Goal: Task Accomplishment & Management: Manage account settings

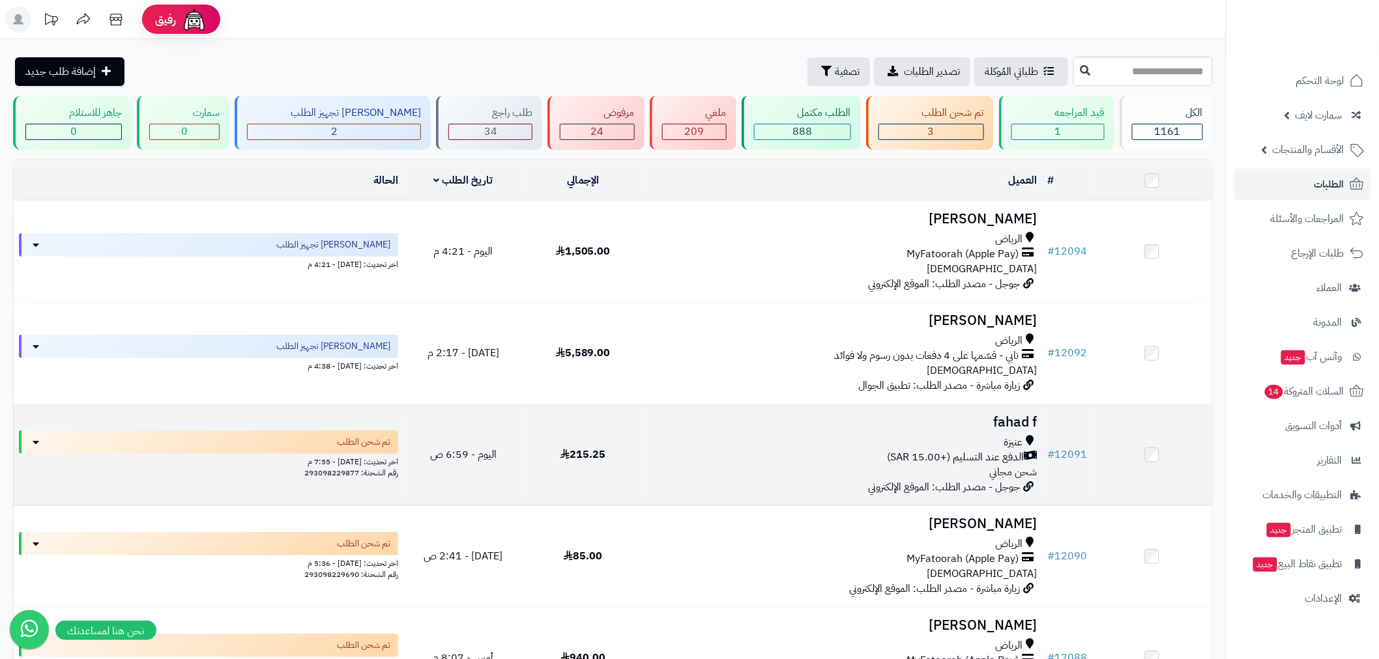
scroll to position [168, 0]
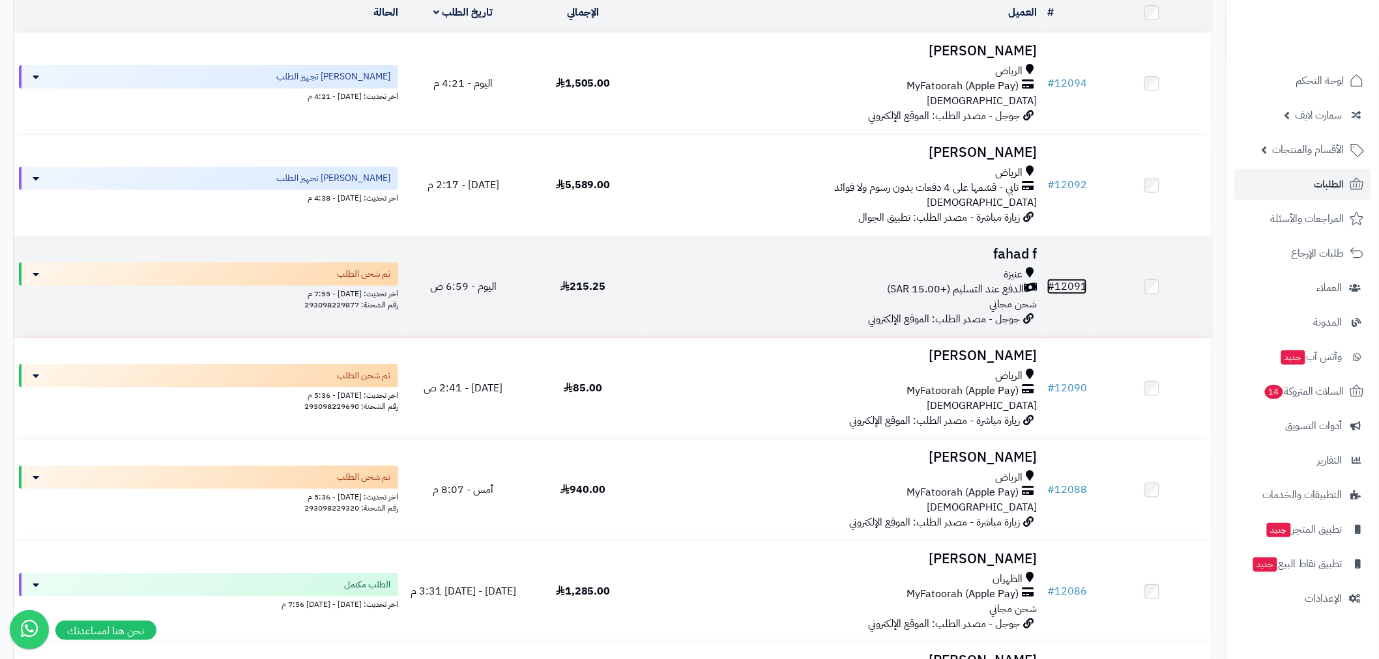
click at [1079, 279] on link "# 12091" at bounding box center [1067, 287] width 40 height 16
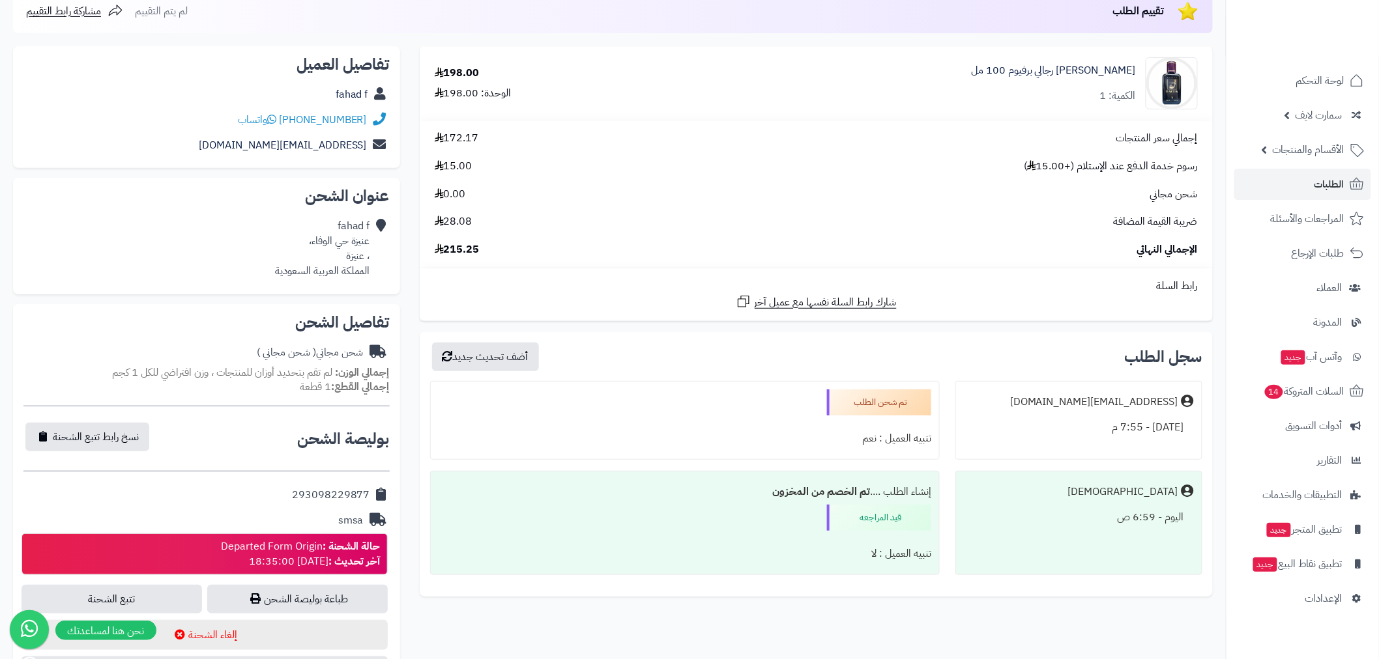
scroll to position [337, 0]
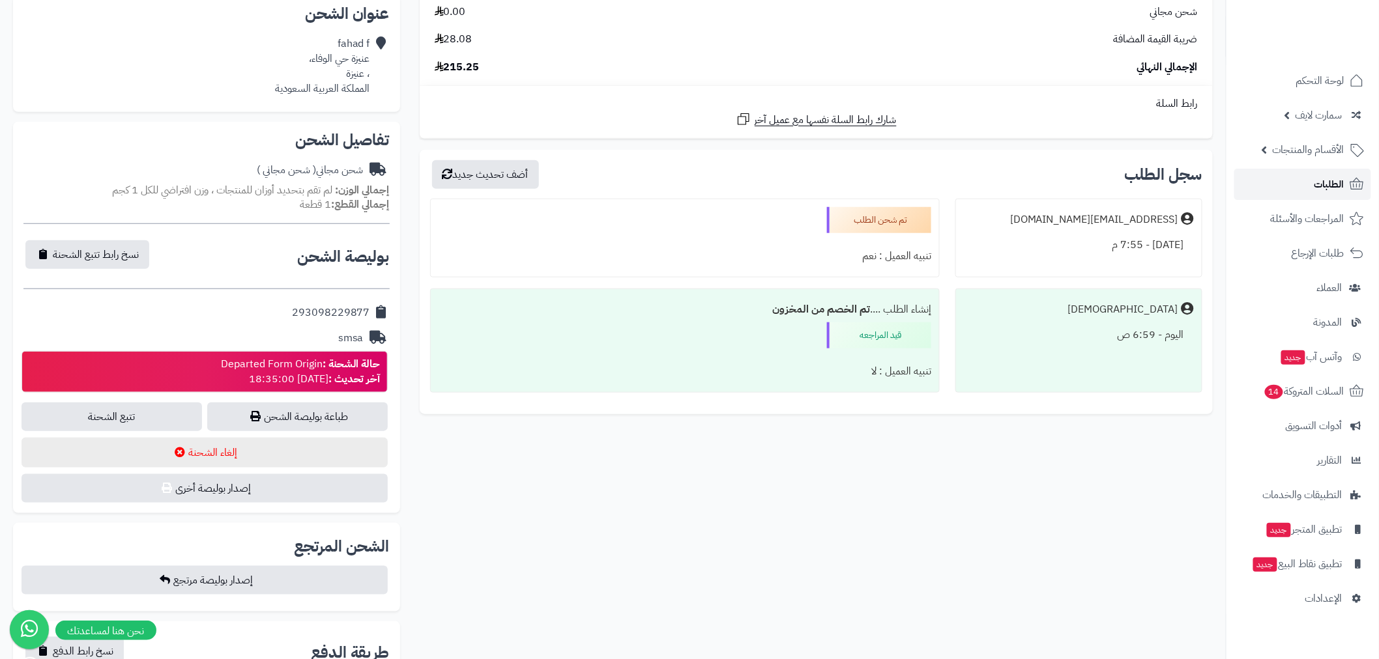
drag, startPoint x: 1315, startPoint y: 181, endPoint x: 1307, endPoint y: 186, distance: 9.1
click at [1313, 183] on link "الطلبات" at bounding box center [1302, 184] width 137 height 31
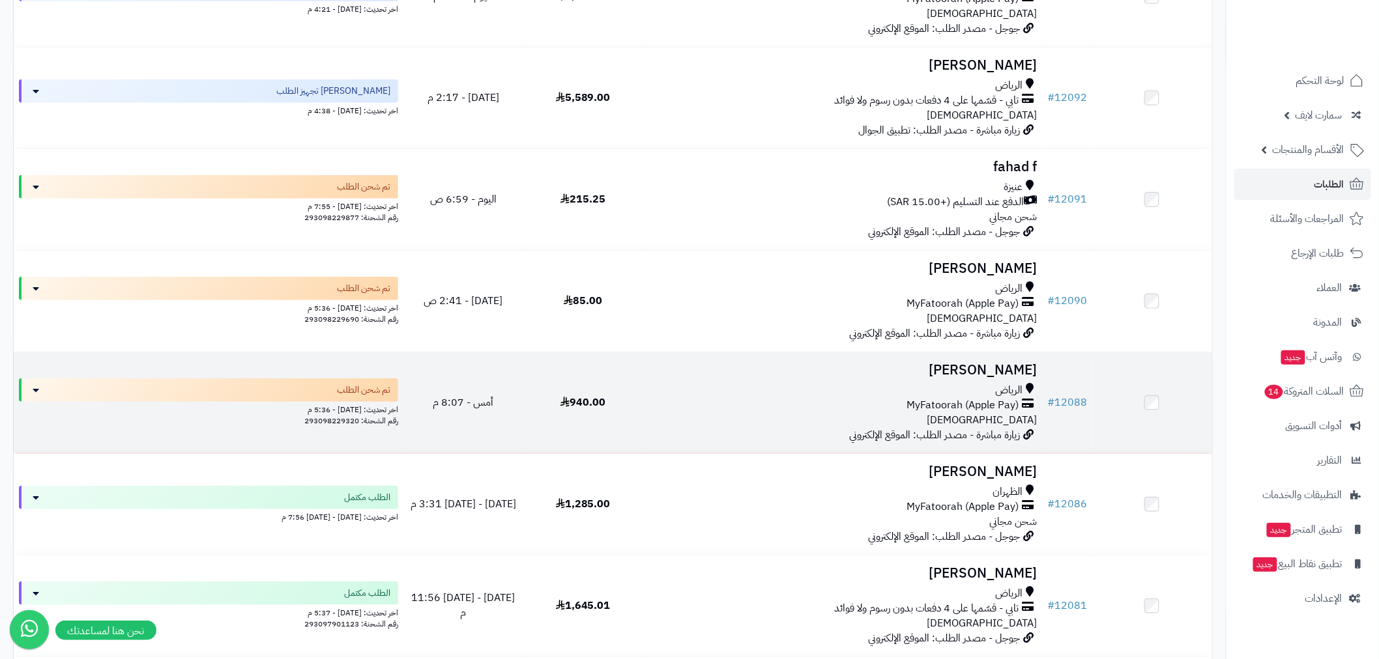
scroll to position [337, 0]
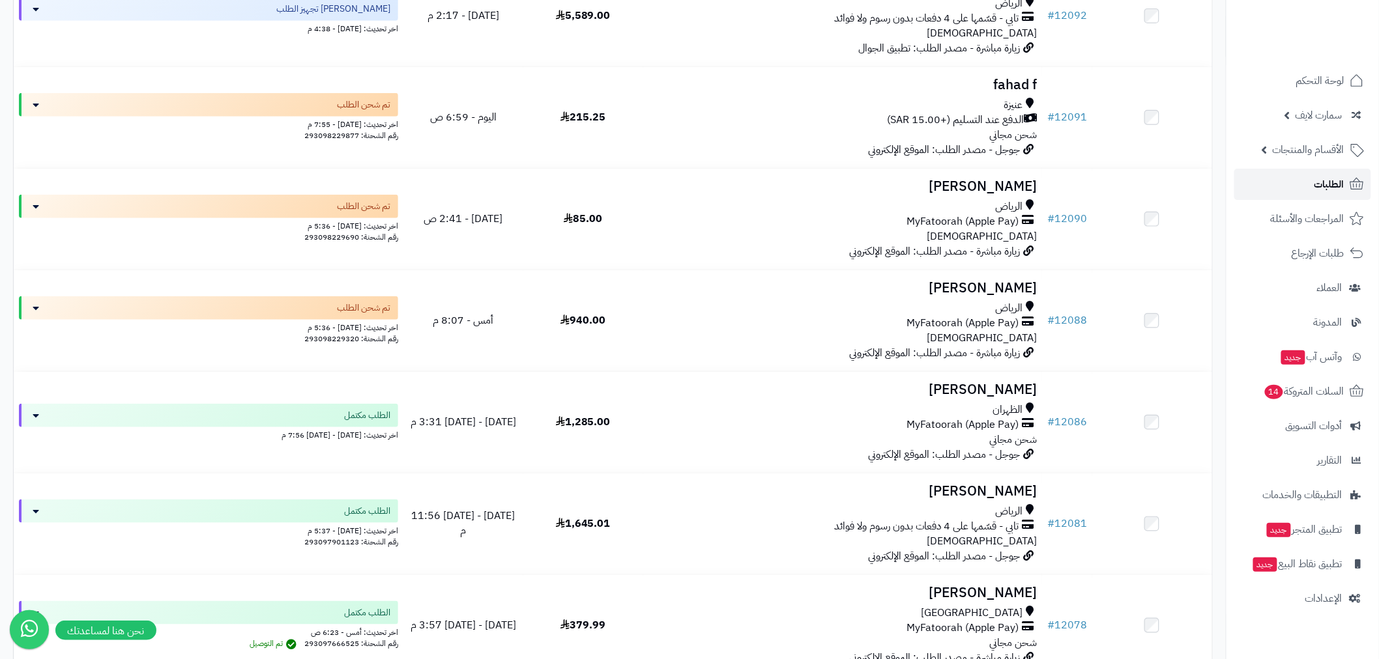
click at [1308, 193] on link "الطلبات" at bounding box center [1302, 184] width 137 height 31
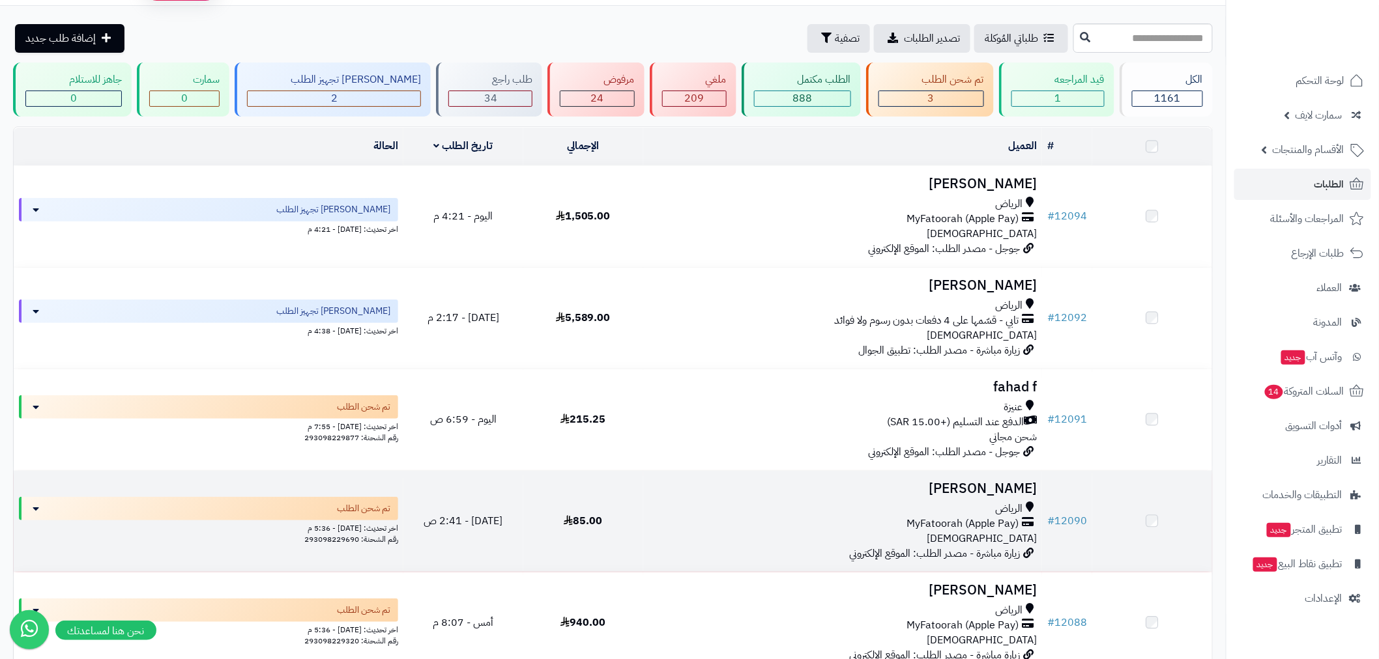
scroll to position [168, 0]
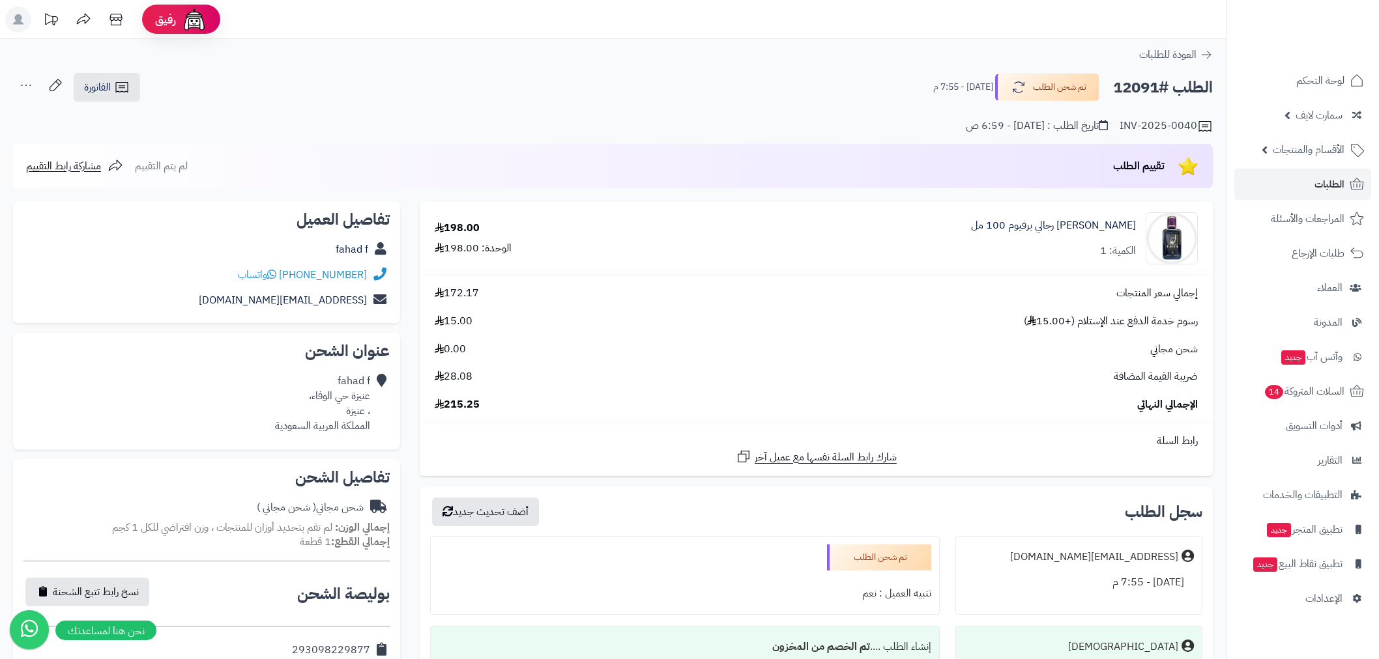
scroll to position [337, 0]
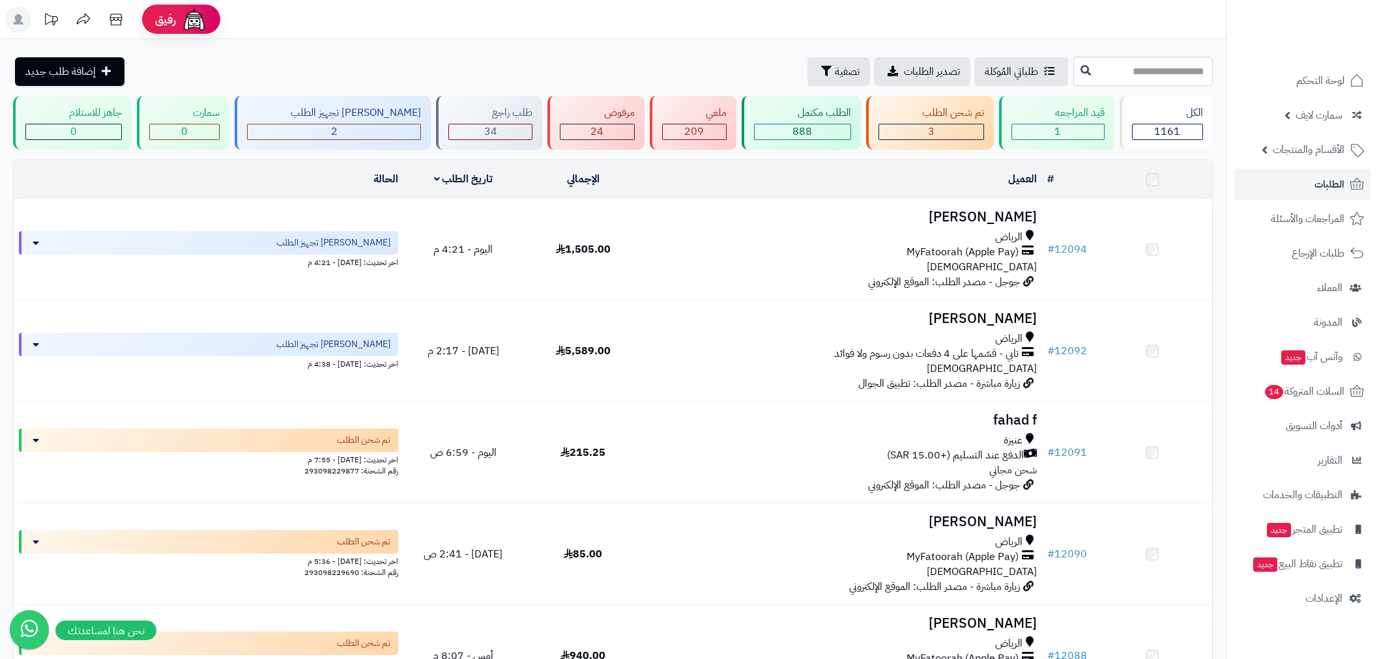
scroll to position [168, 0]
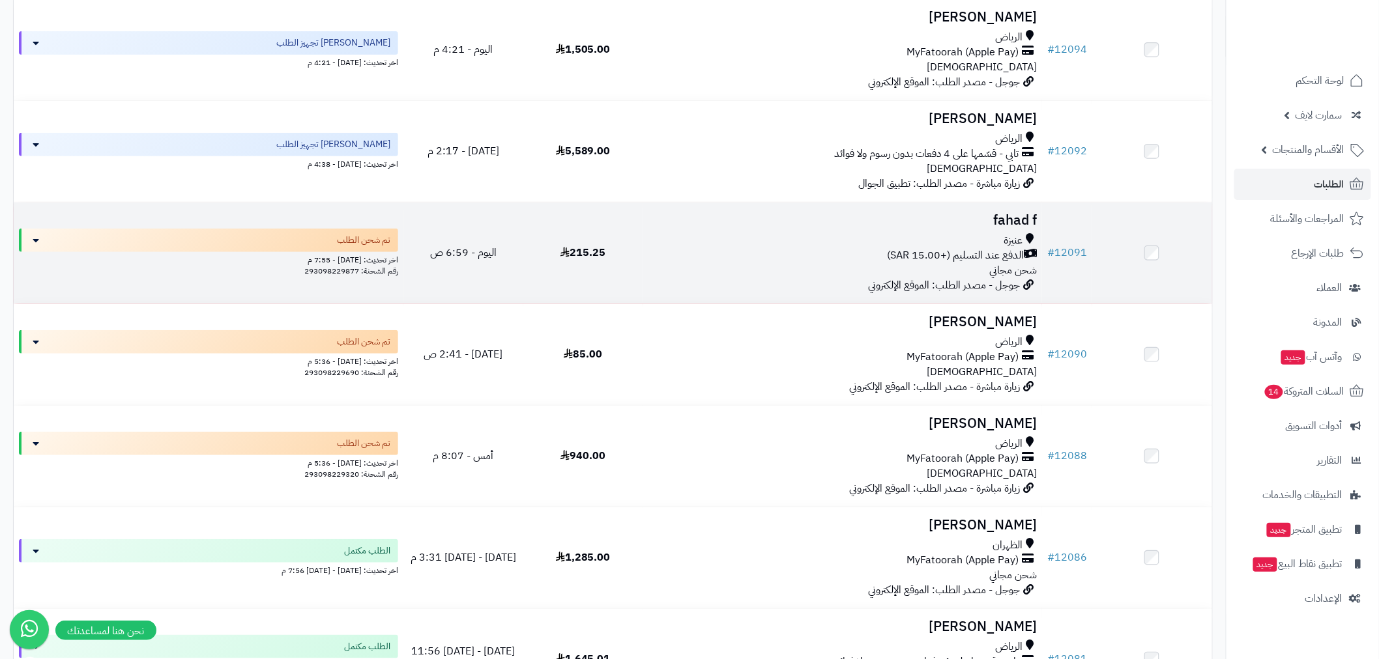
scroll to position [169, 0]
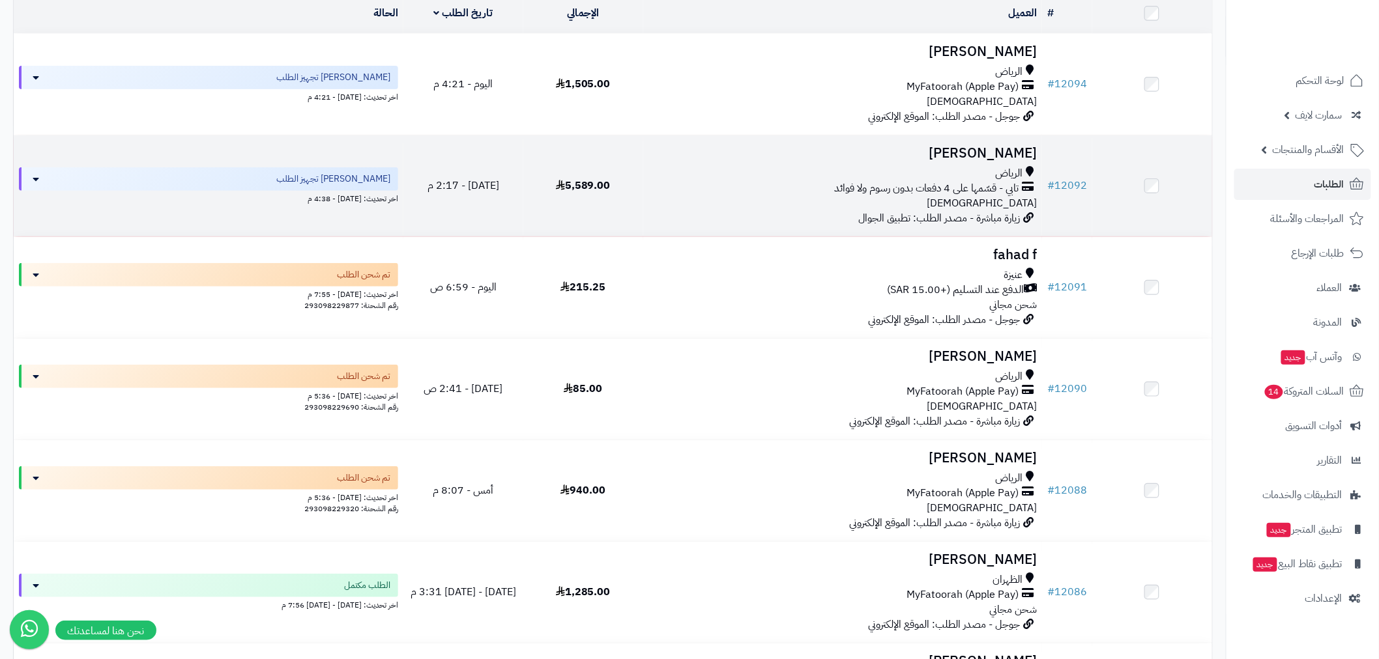
scroll to position [168, 0]
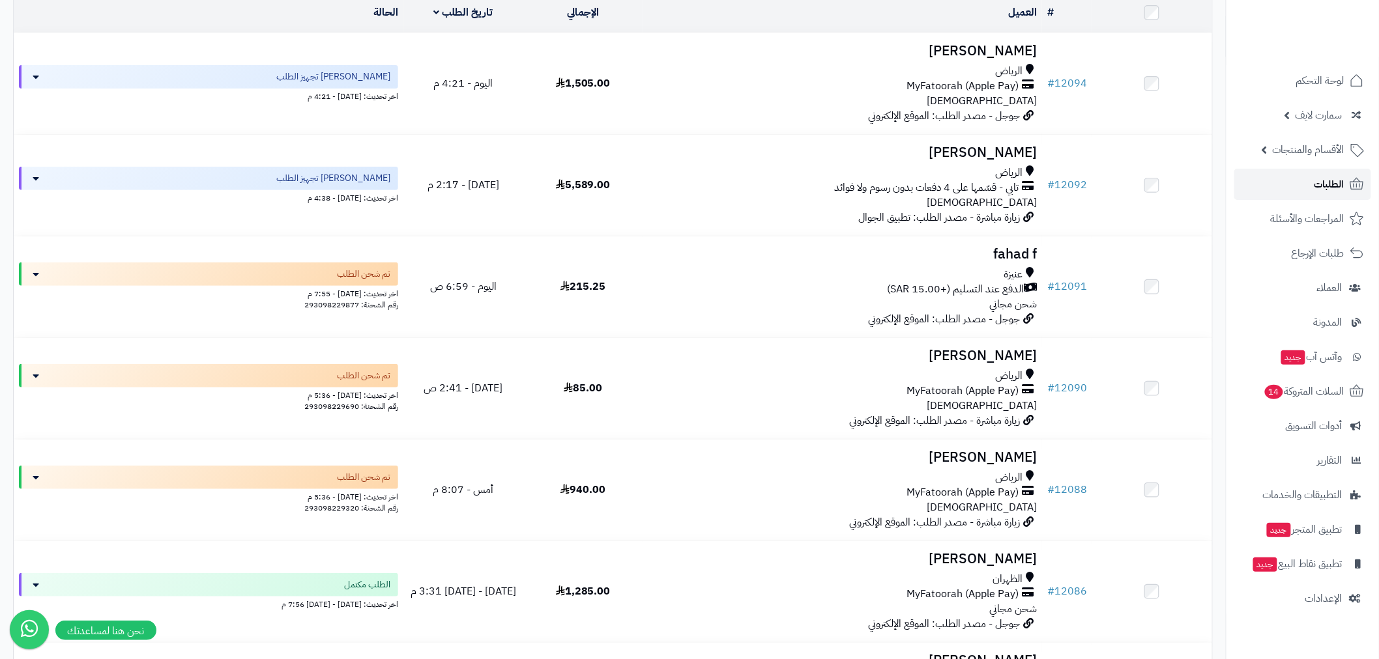
click at [1317, 180] on span "الطلبات" at bounding box center [1329, 184] width 30 height 18
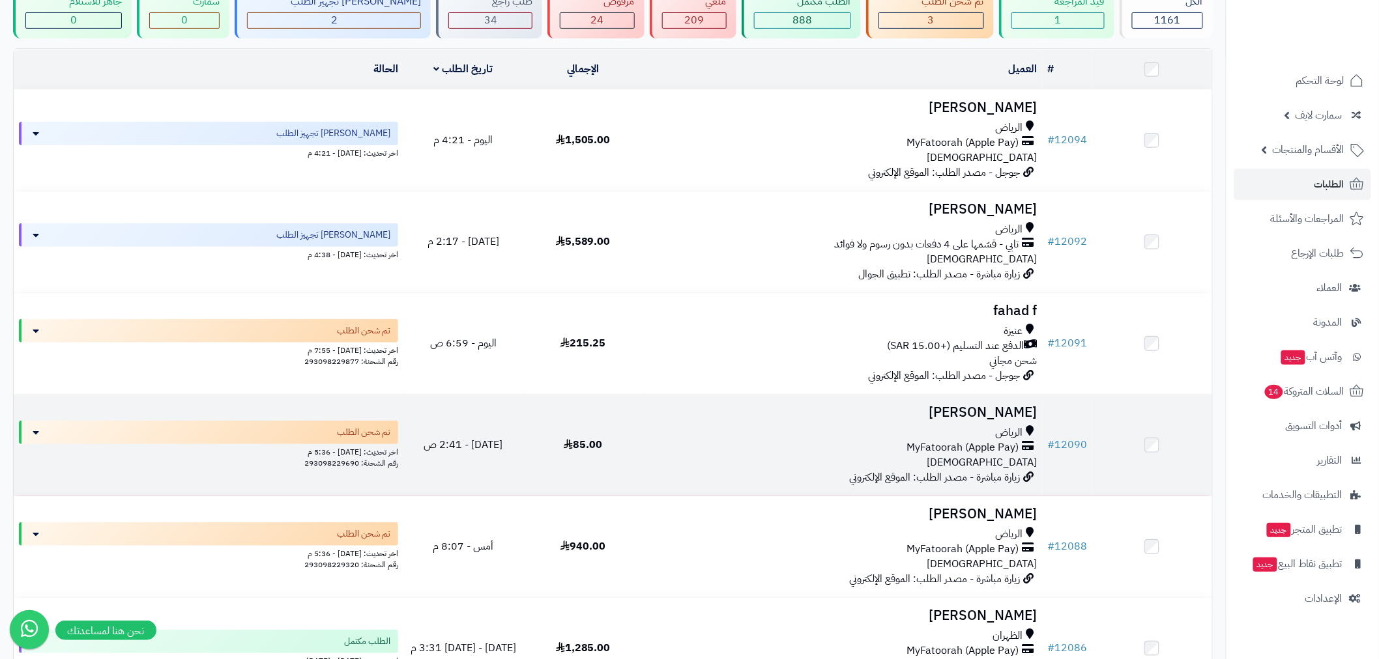
scroll to position [168, 0]
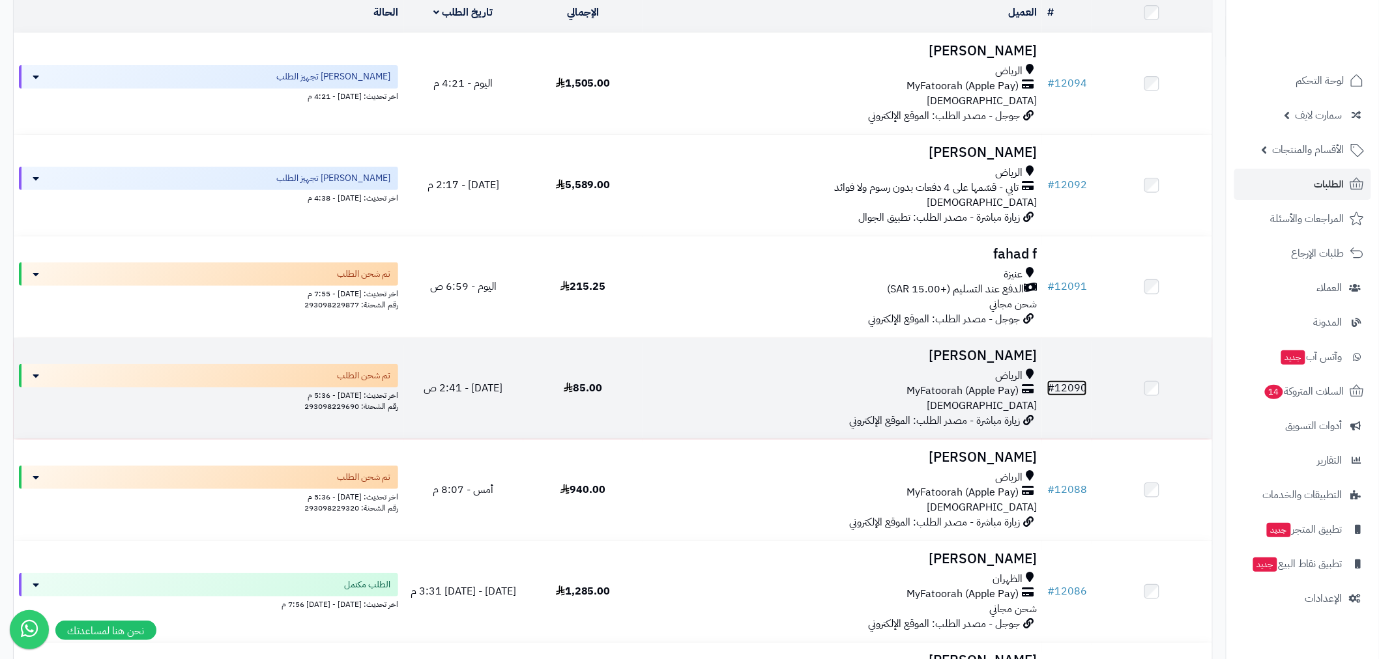
click at [1067, 384] on link "# 12090" at bounding box center [1067, 388] width 40 height 16
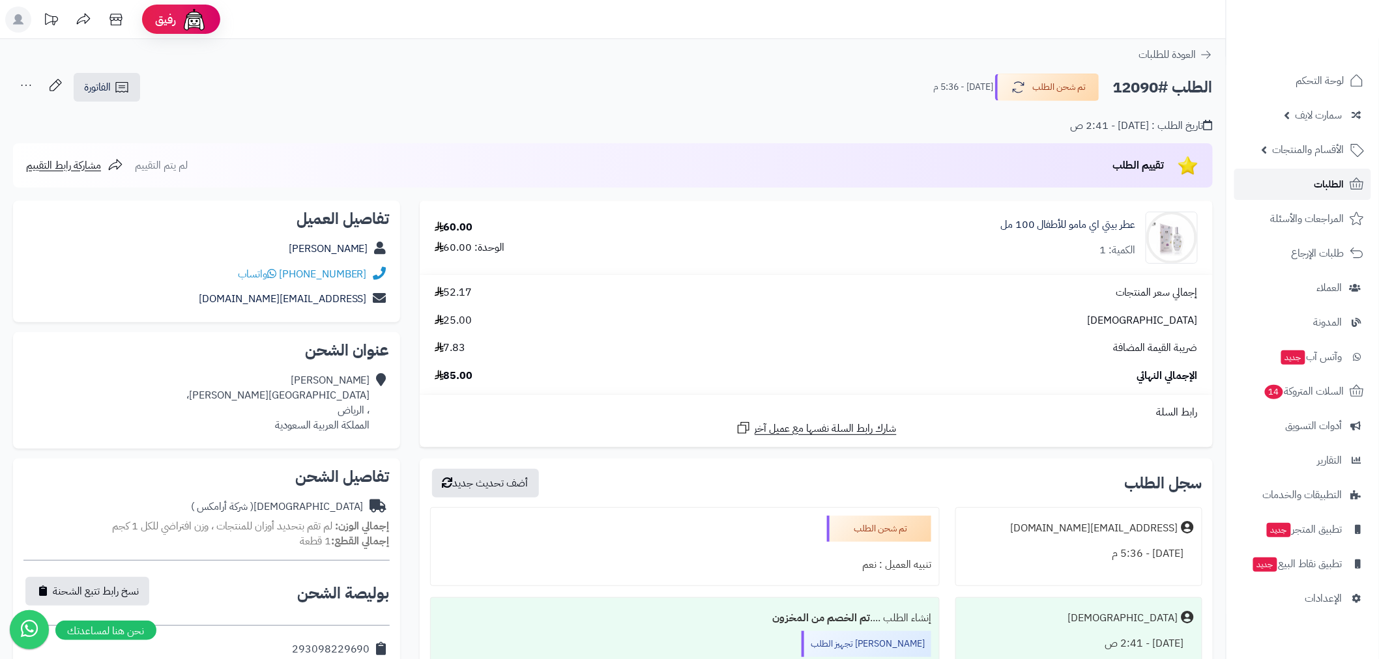
click at [1306, 189] on link "الطلبات" at bounding box center [1302, 184] width 137 height 31
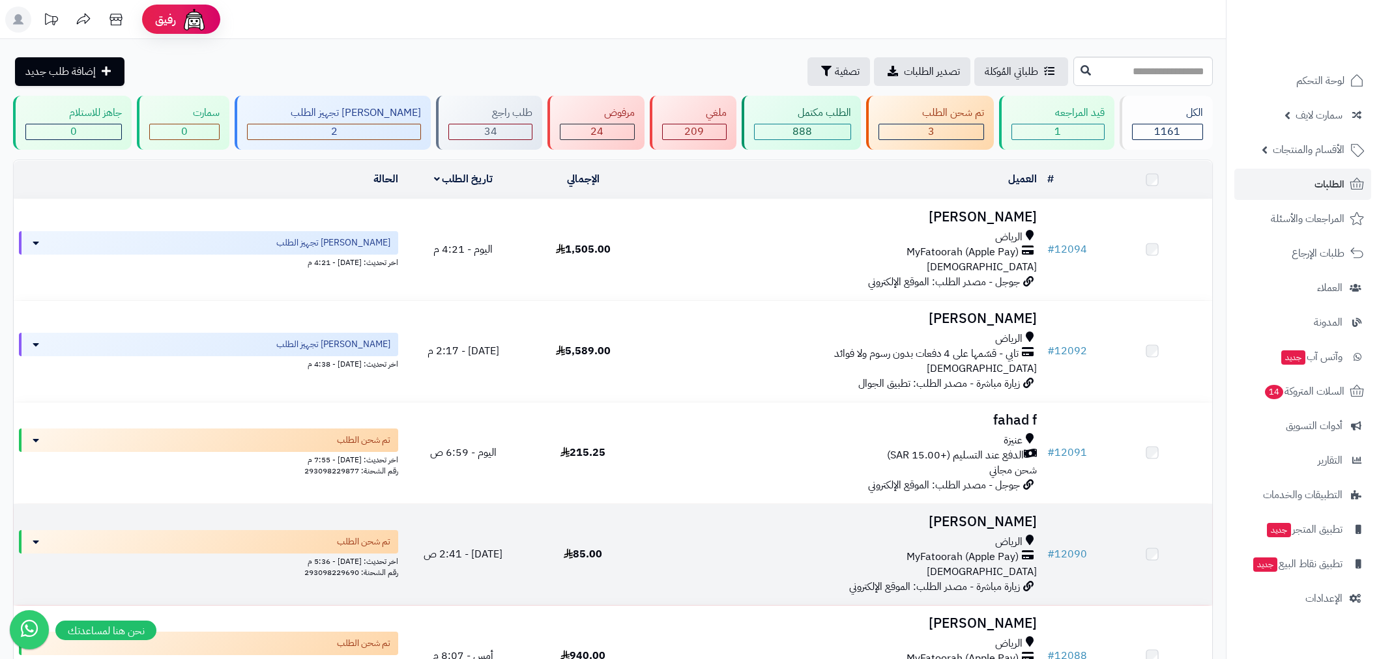
scroll to position [168, 0]
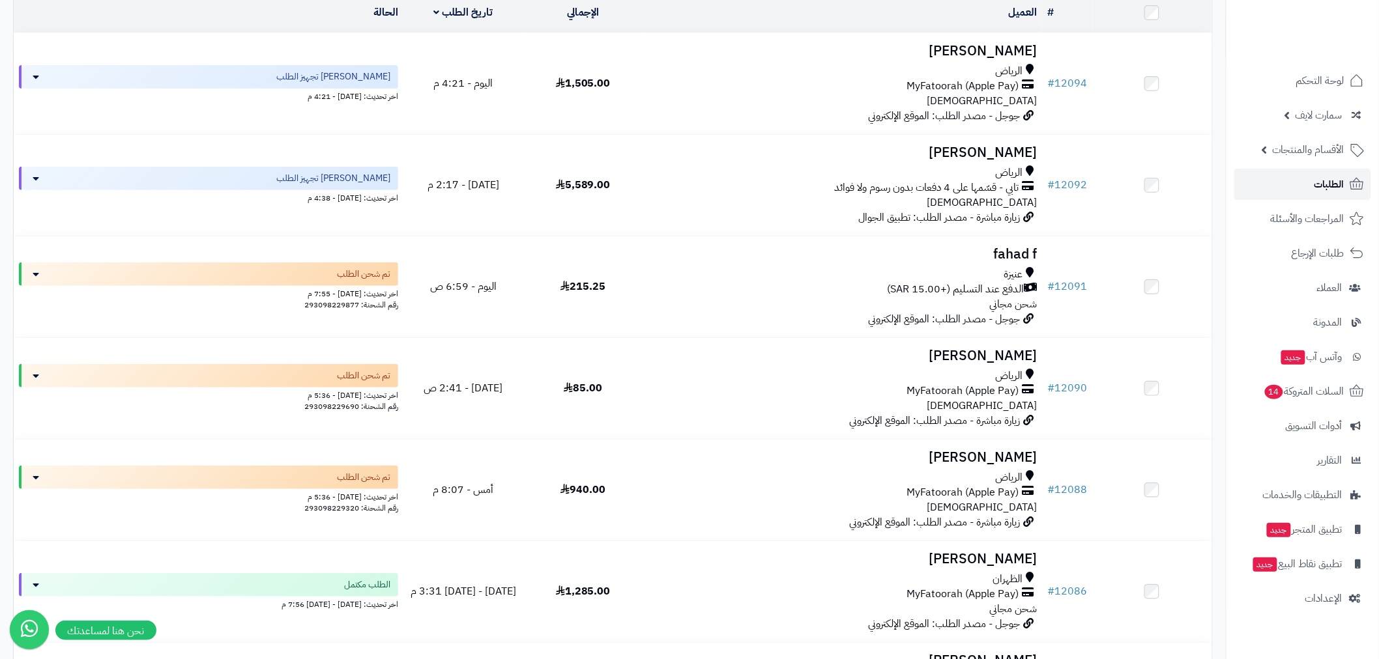
click at [1300, 190] on link "الطلبات" at bounding box center [1302, 184] width 137 height 31
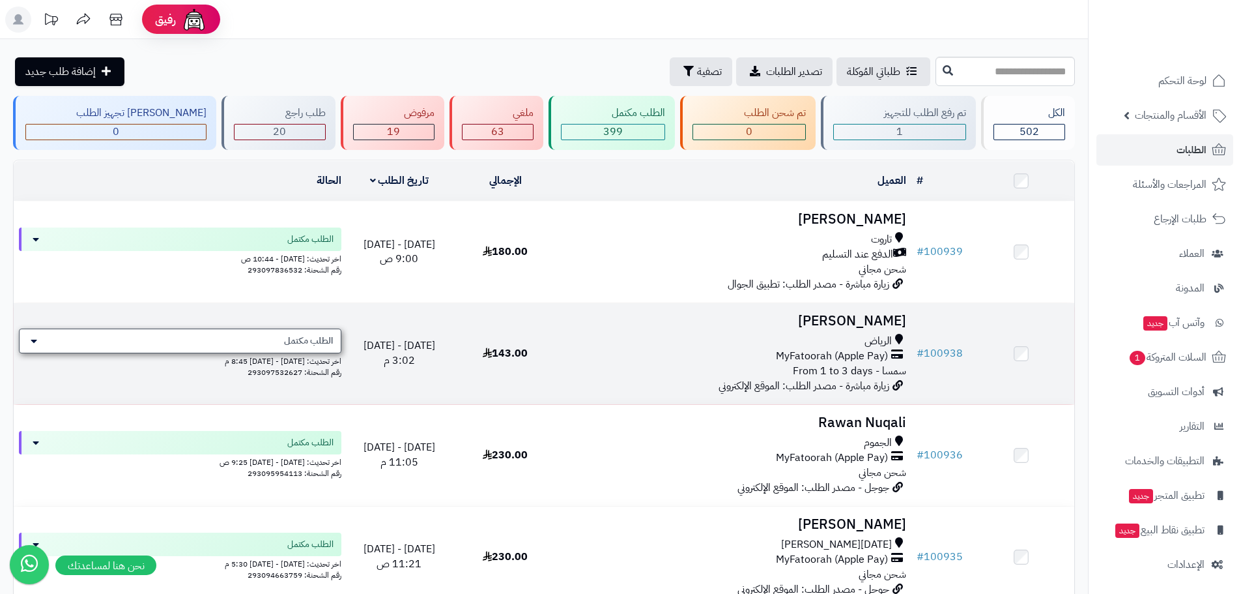
click at [266, 339] on div "الطلب مكتمل" at bounding box center [180, 340] width 322 height 25
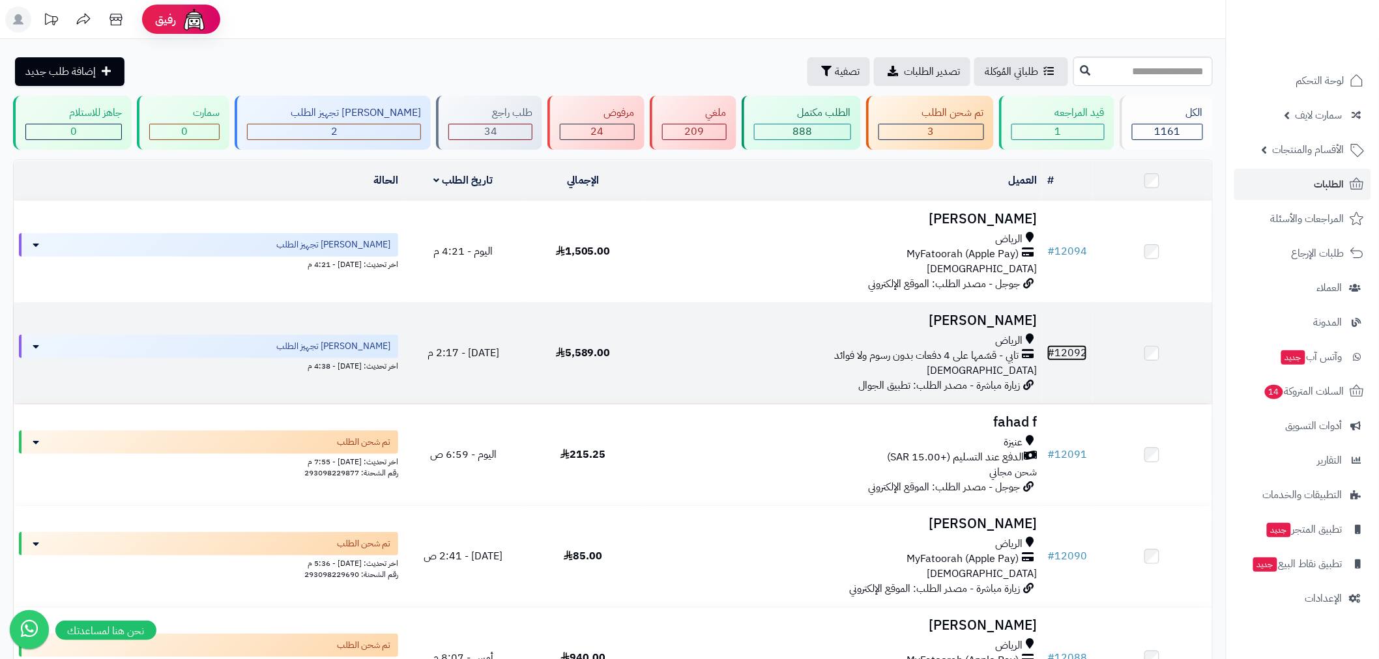
click at [1067, 354] on link "# 12092" at bounding box center [1067, 353] width 40 height 16
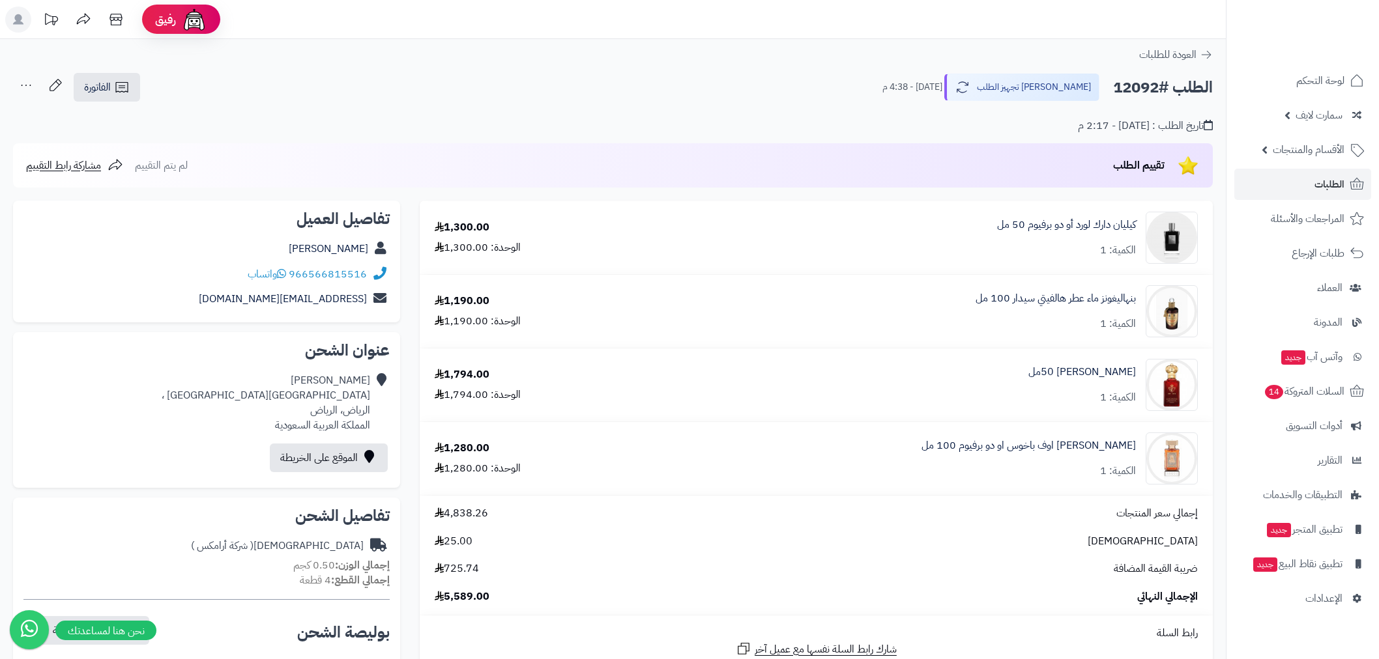
scroll to position [506, 0]
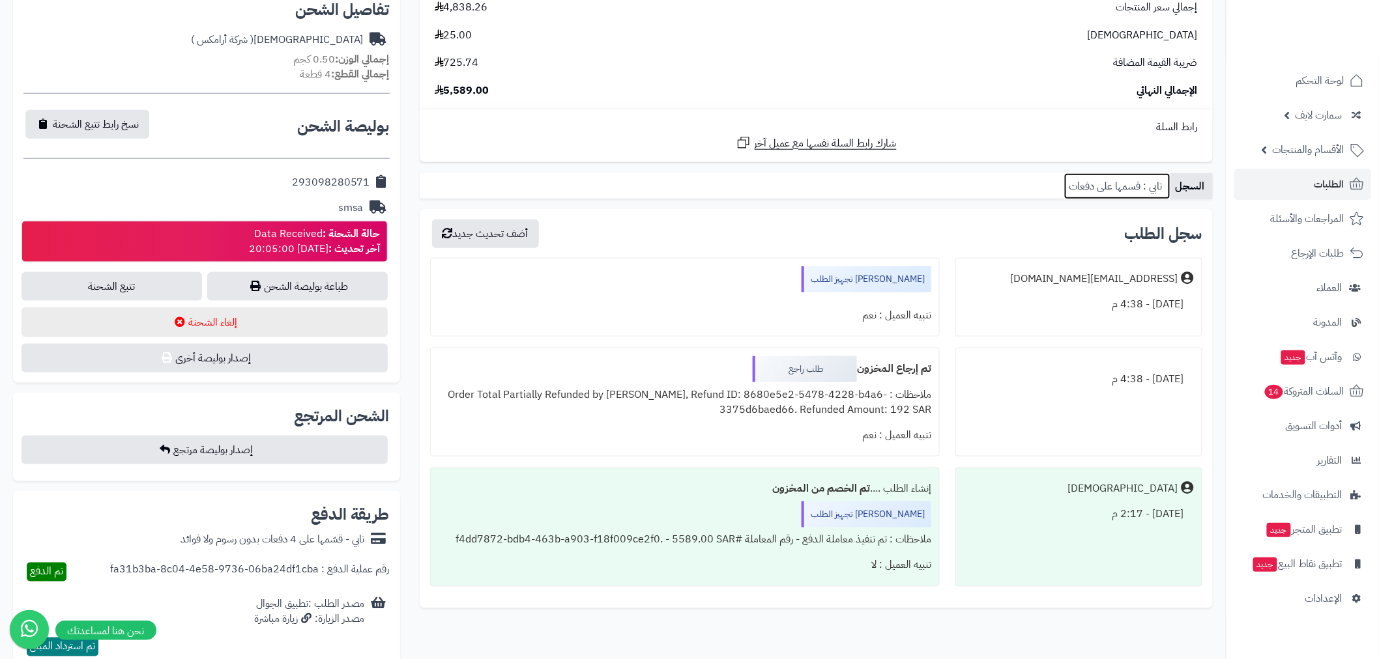
click at [1078, 180] on link "تابي : قسمها على دفعات" at bounding box center [1117, 186] width 106 height 26
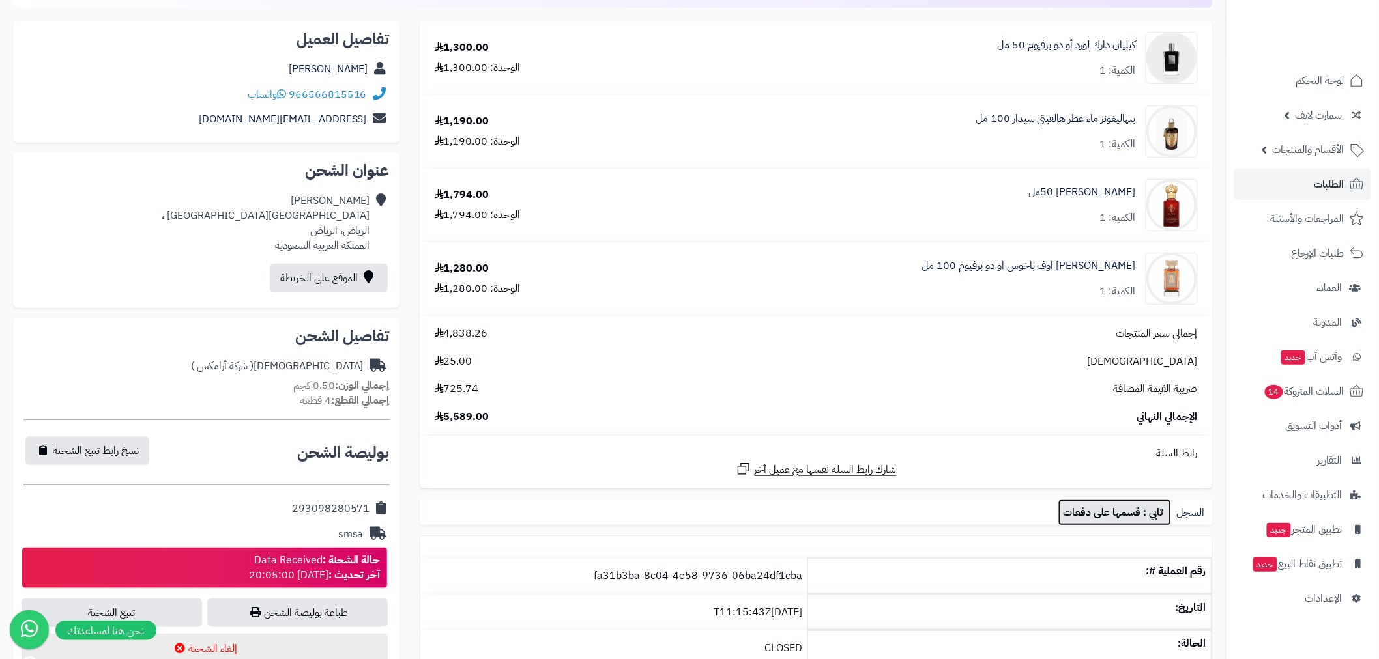
scroll to position [0, 0]
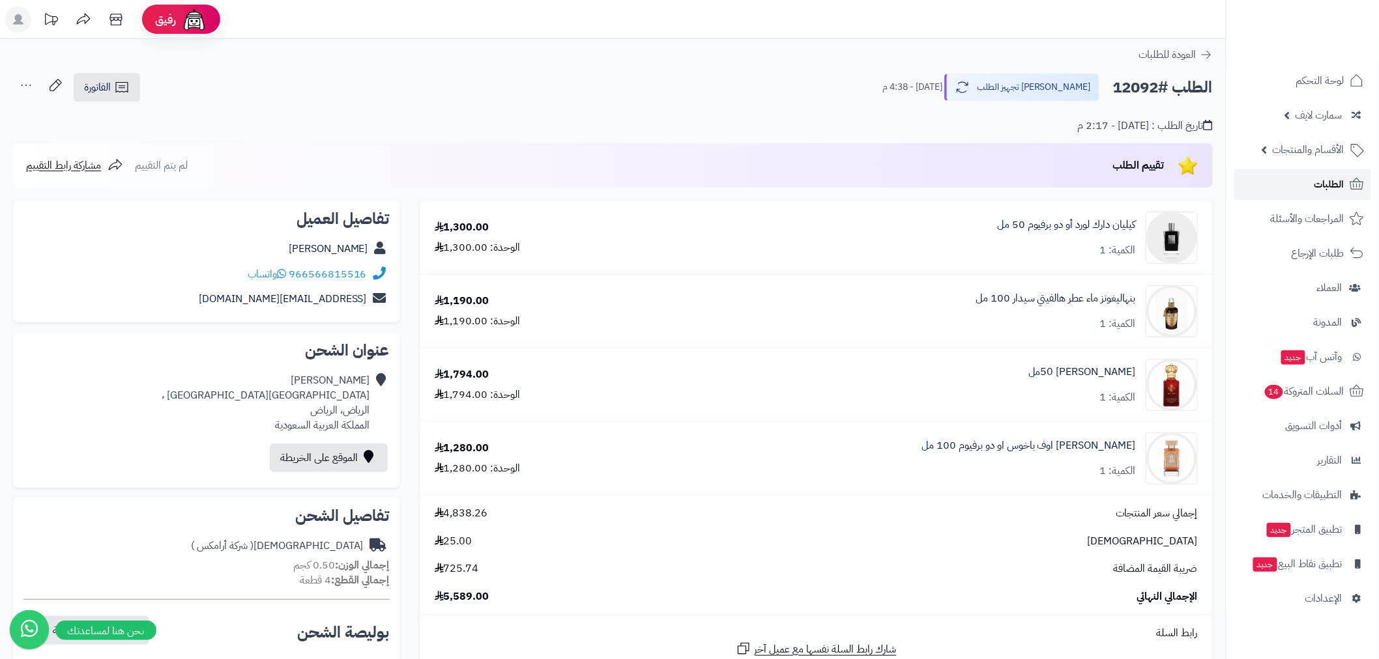
click at [1324, 179] on span "الطلبات" at bounding box center [1329, 184] width 30 height 18
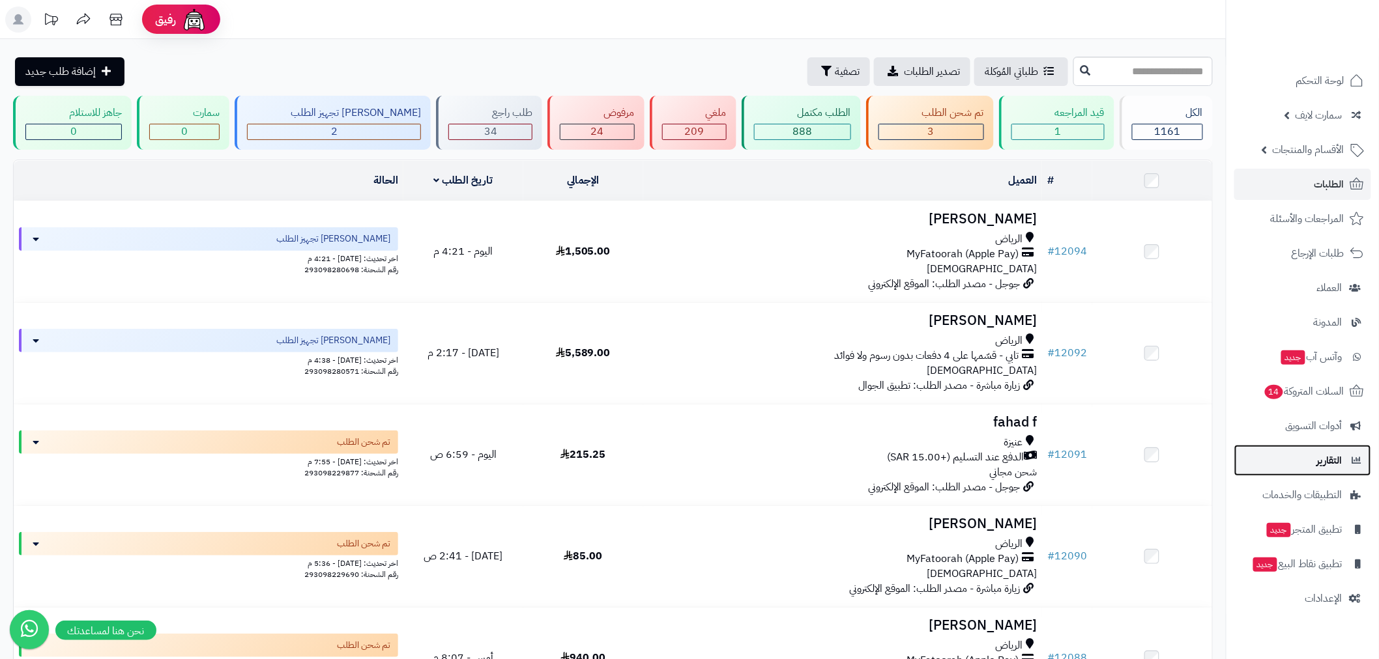
click at [1324, 466] on span "التقارير" at bounding box center [1329, 460] width 25 height 18
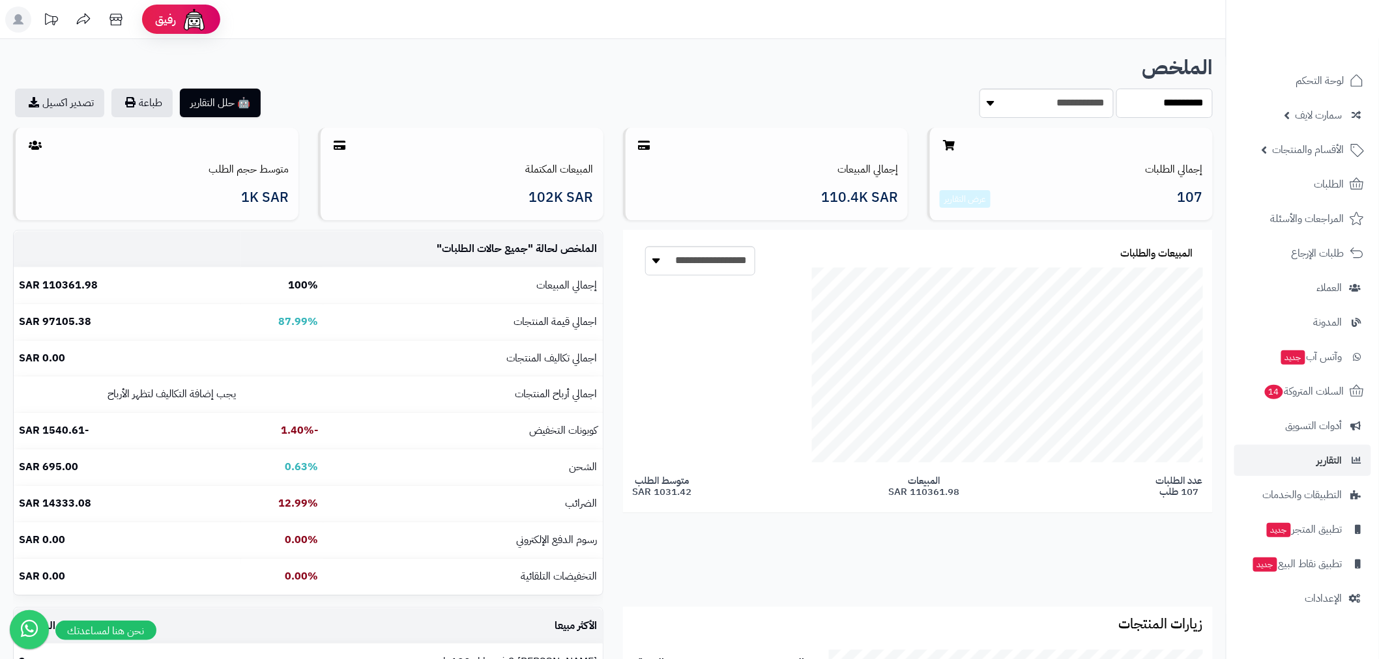
click at [1162, 107] on select "**********" at bounding box center [1164, 103] width 96 height 29
select select "*****"
click at [1116, 89] on select "**********" at bounding box center [1164, 103] width 96 height 29
click at [1308, 189] on link "الطلبات" at bounding box center [1302, 184] width 137 height 31
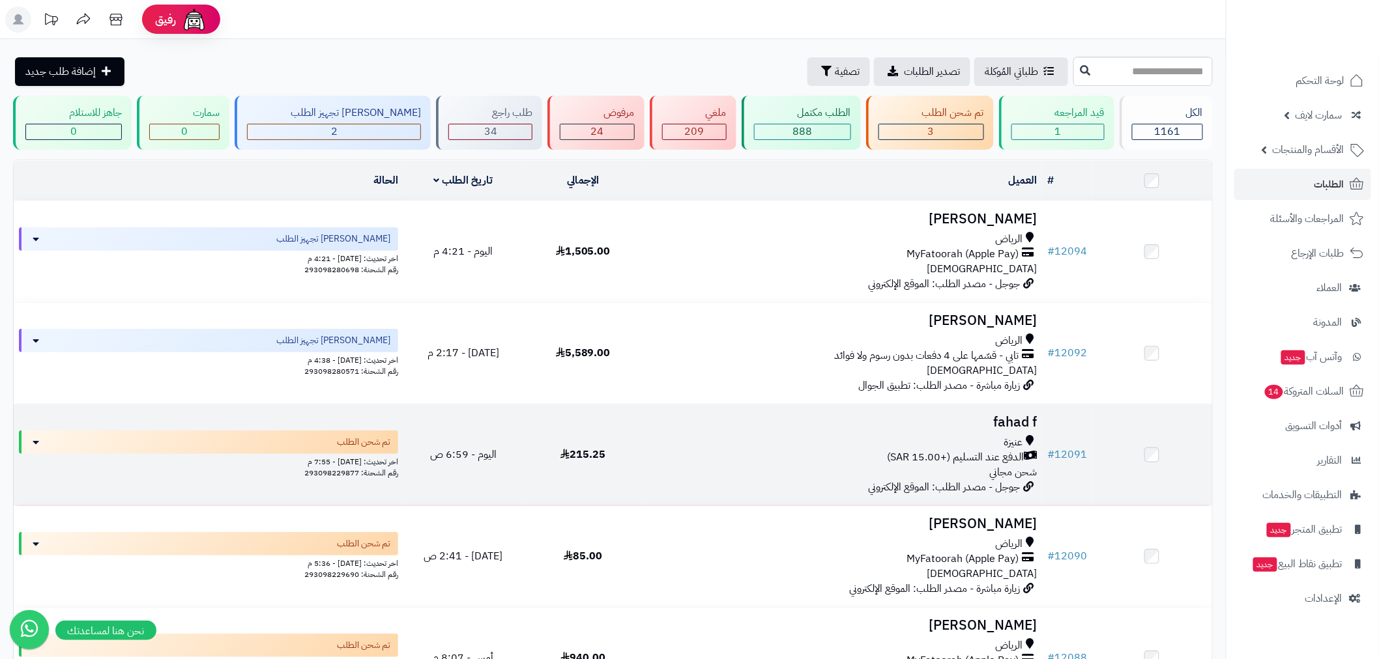
click at [1083, 444] on td "# 12091" at bounding box center [1067, 455] width 50 height 101
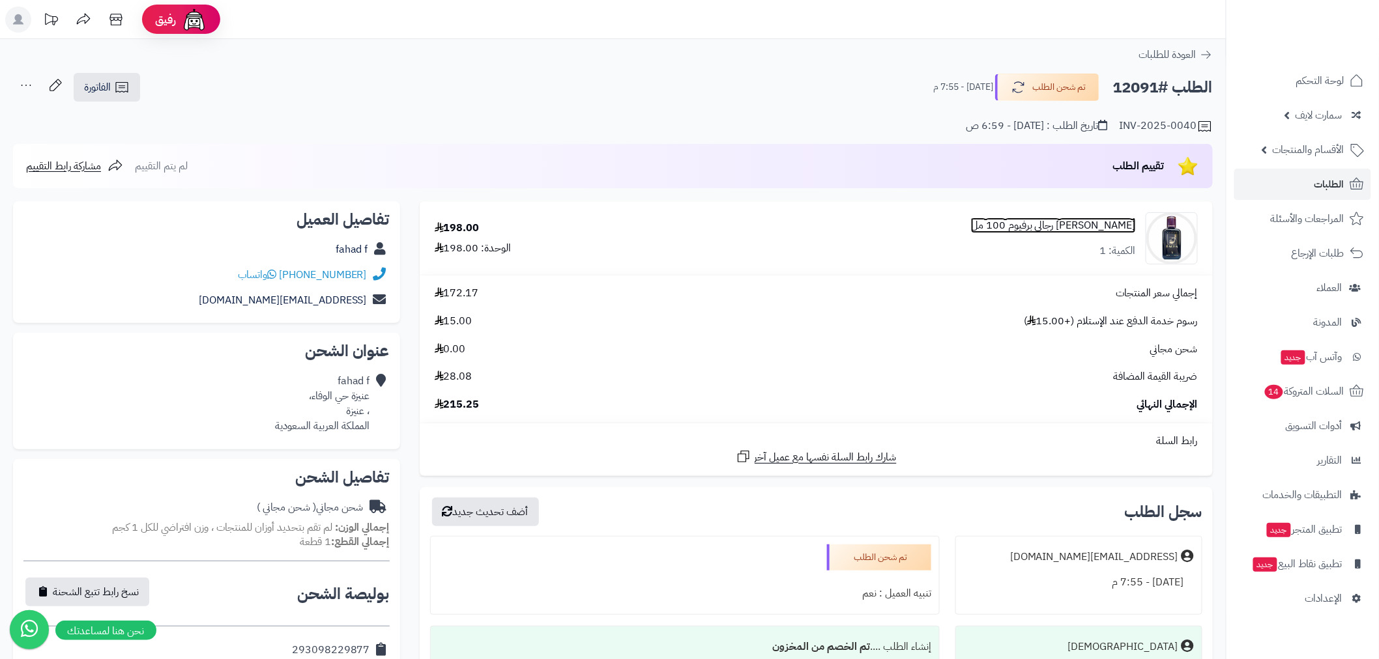
click at [1103, 222] on link "قزاز باشا رجالي برفيوم 100 مل" at bounding box center [1053, 225] width 165 height 15
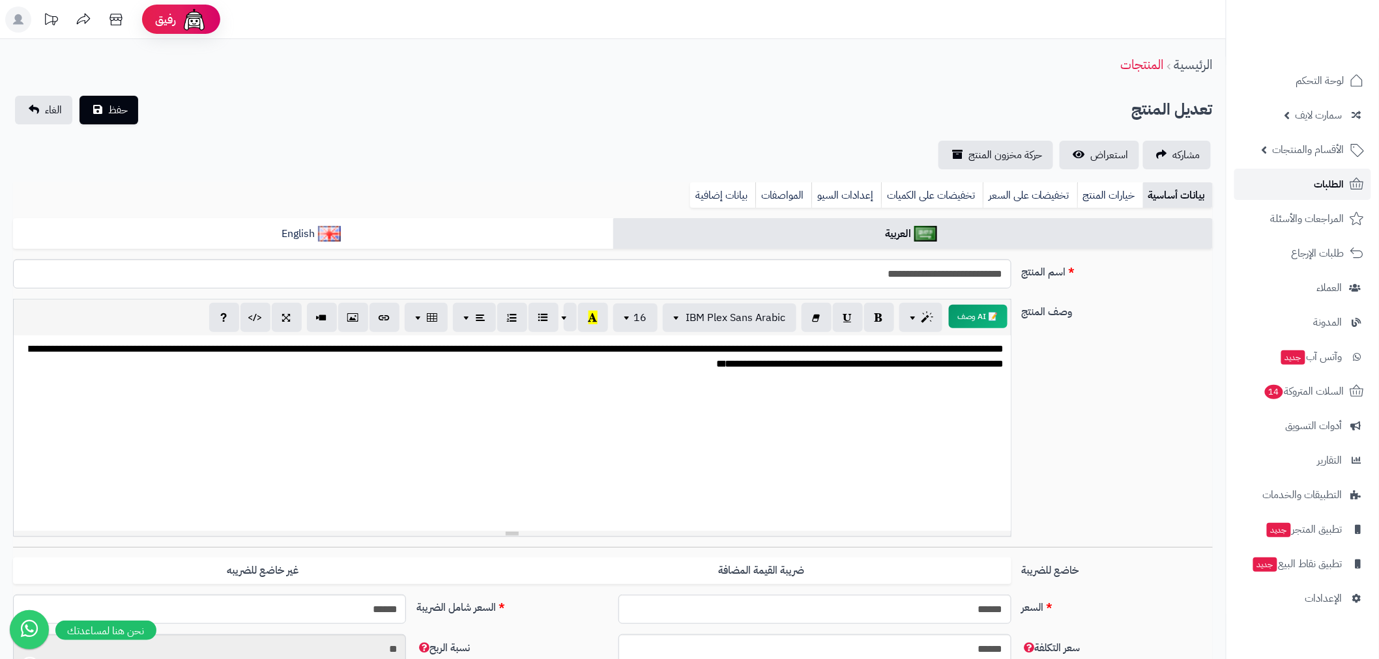
click at [1324, 179] on span "الطلبات" at bounding box center [1329, 184] width 30 height 18
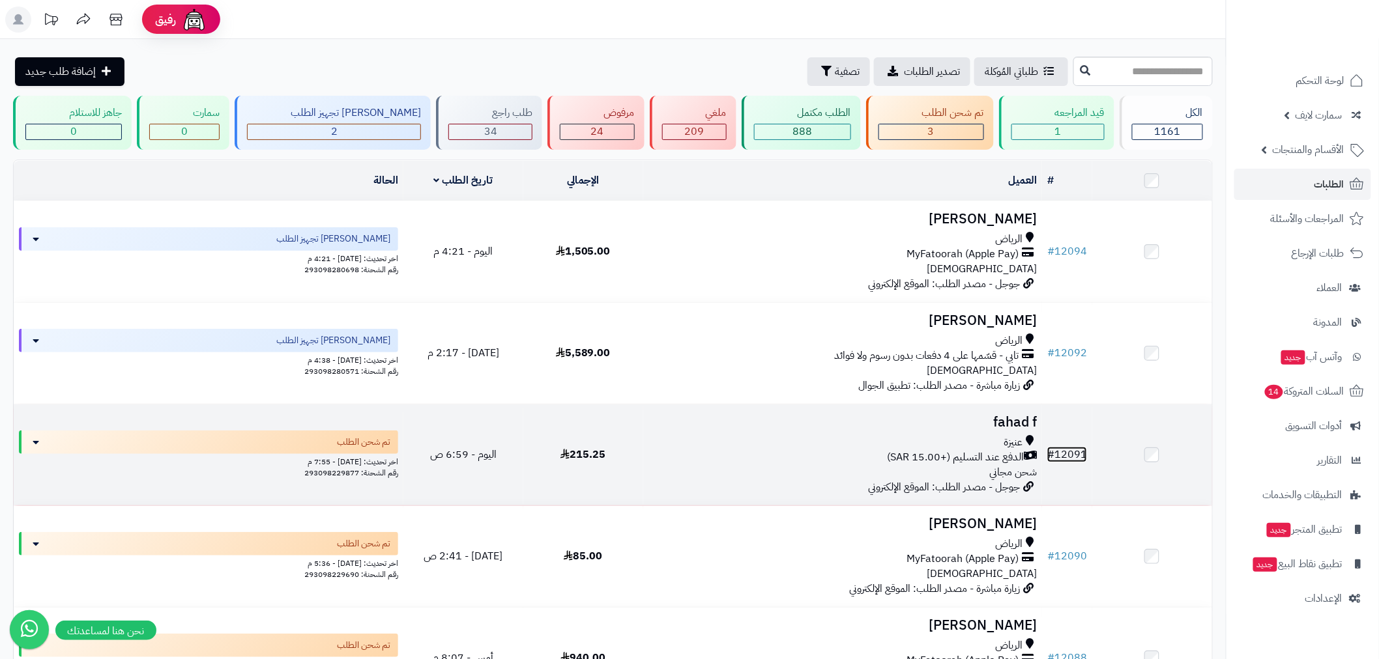
click at [1069, 450] on link "# 12091" at bounding box center [1067, 455] width 40 height 16
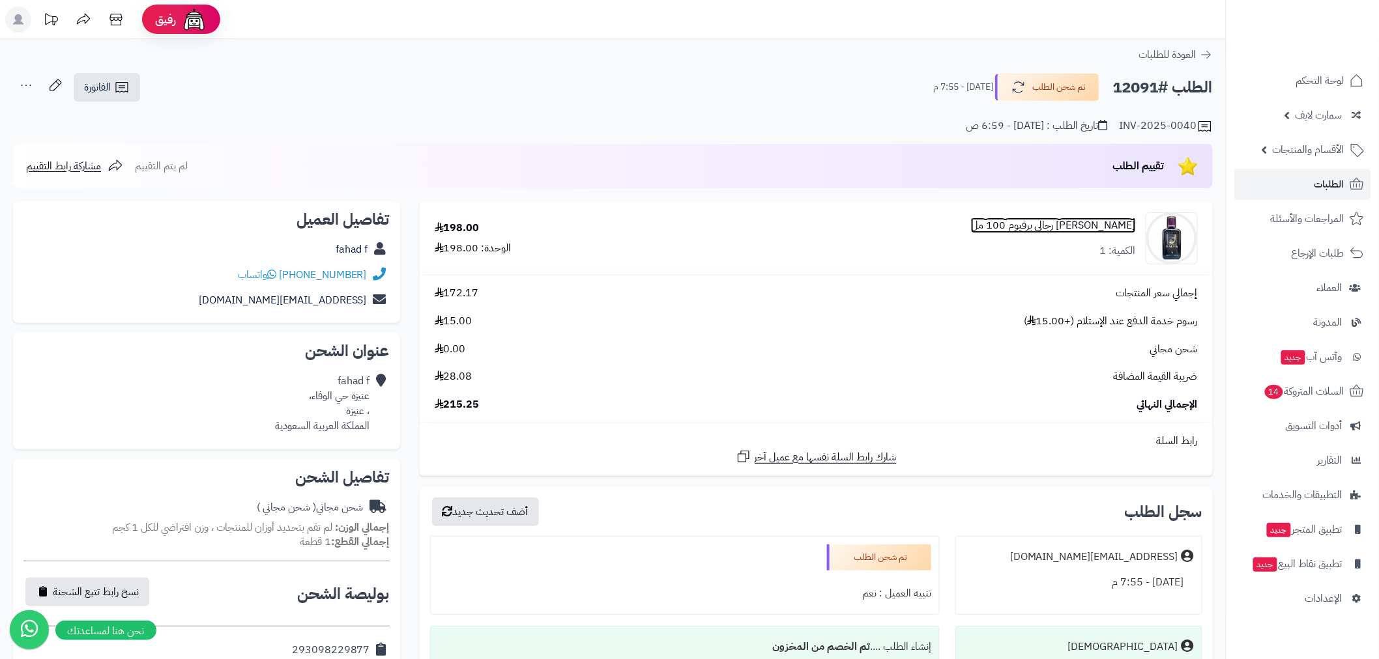
click at [1065, 223] on link "[PERSON_NAME] رجالي برفيوم 100 مل" at bounding box center [1053, 225] width 165 height 15
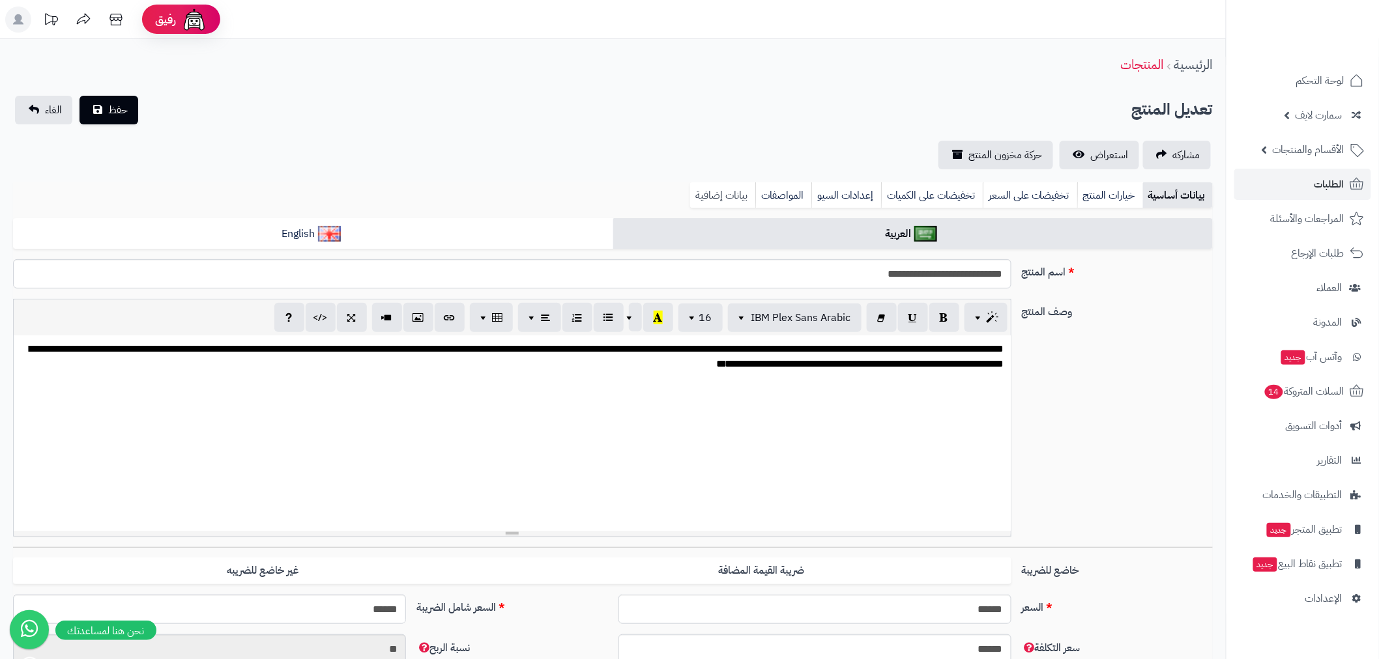
scroll to position [143, 0]
click at [717, 198] on link "بيانات إضافية" at bounding box center [722, 195] width 65 height 26
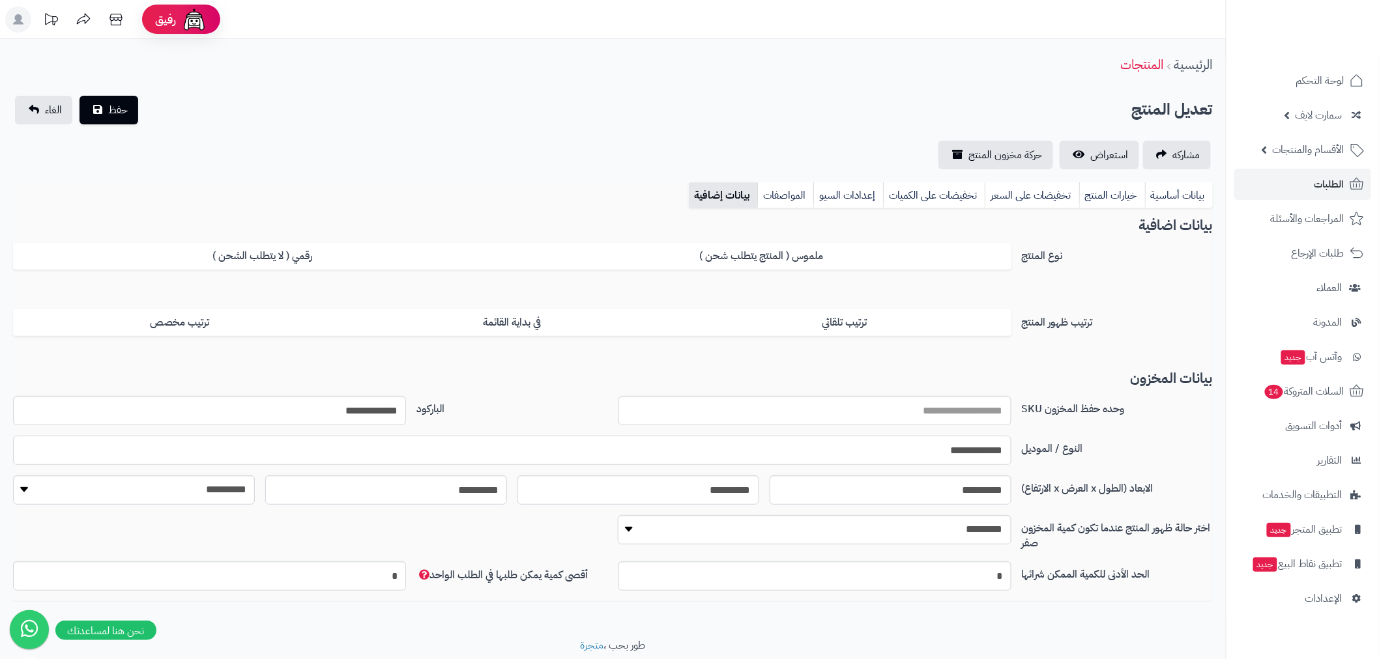
click at [966, 463] on input "**********" at bounding box center [511, 450] width 997 height 29
click at [1324, 180] on span "الطلبات" at bounding box center [1329, 184] width 30 height 18
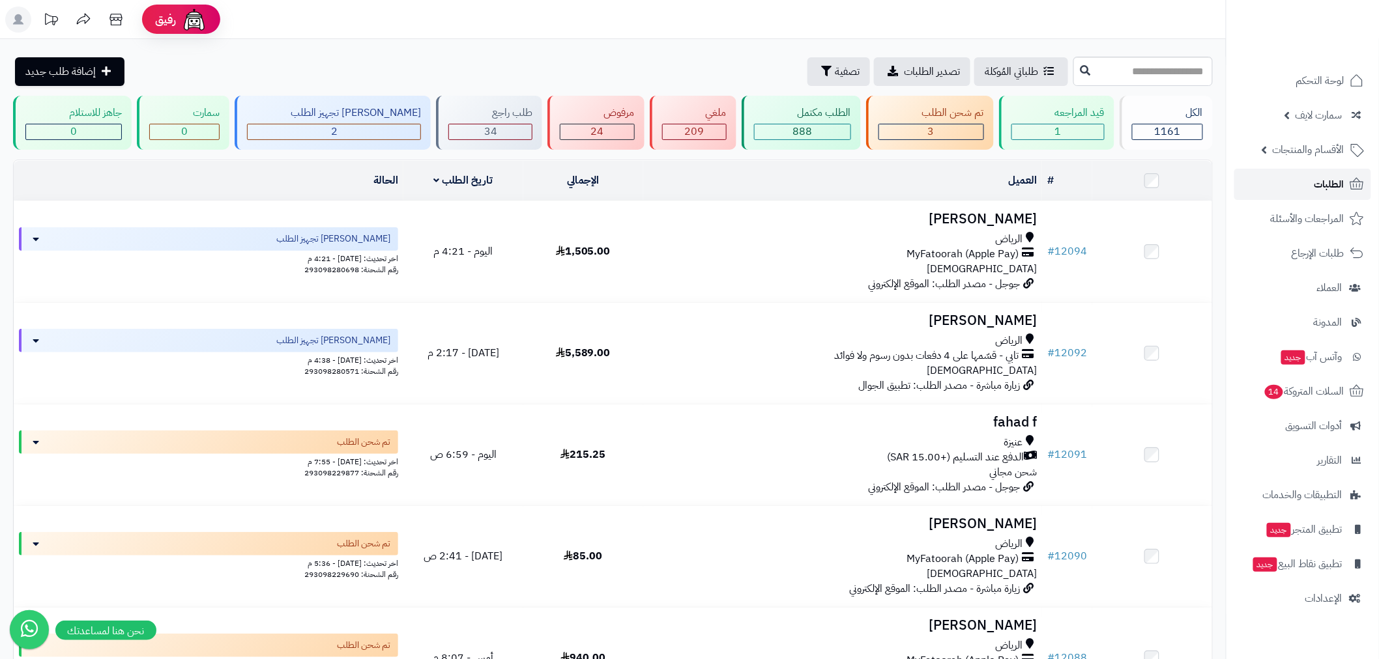
click at [1338, 190] on span "الطلبات" at bounding box center [1329, 184] width 30 height 18
click at [1331, 173] on link "الطلبات" at bounding box center [1302, 184] width 137 height 31
click at [1302, 192] on link "الطلبات" at bounding box center [1302, 184] width 137 height 31
click at [1332, 184] on span "الطلبات" at bounding box center [1329, 184] width 30 height 18
click at [1319, 188] on span "الطلبات" at bounding box center [1329, 184] width 30 height 18
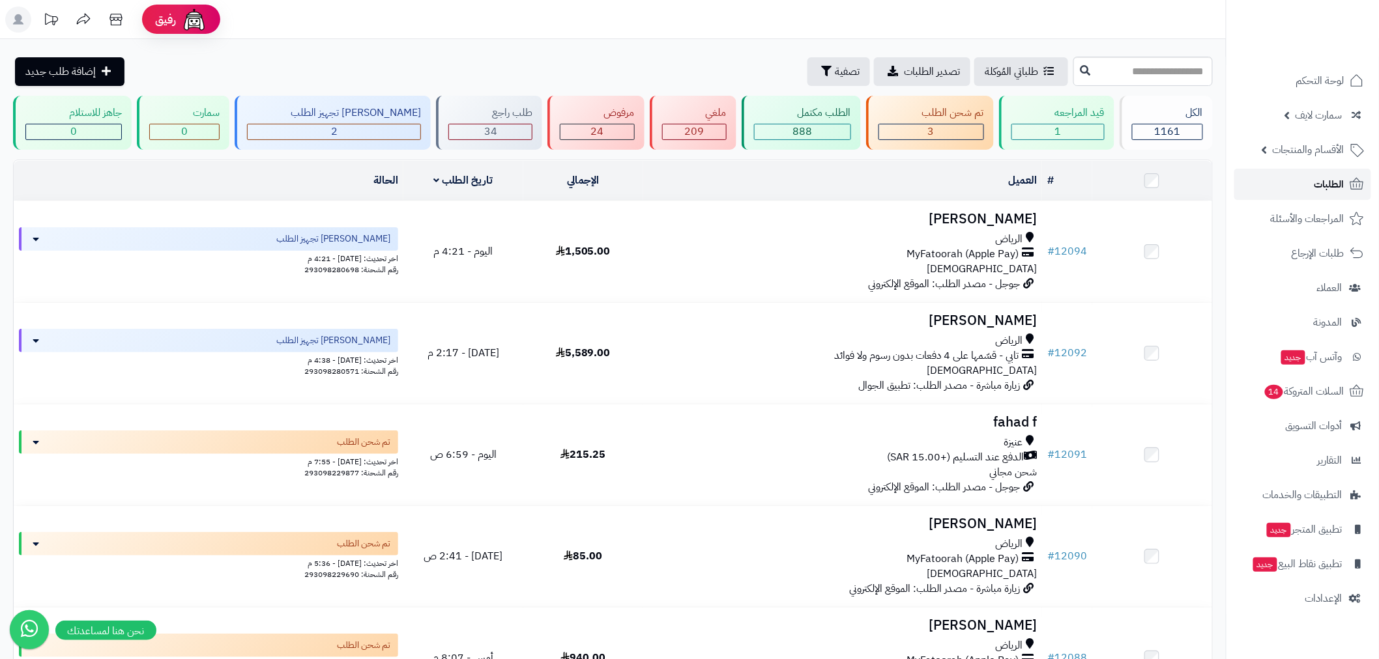
click at [1301, 193] on link "الطلبات" at bounding box center [1302, 184] width 137 height 31
